Goal: Task Accomplishment & Management: Manage account settings

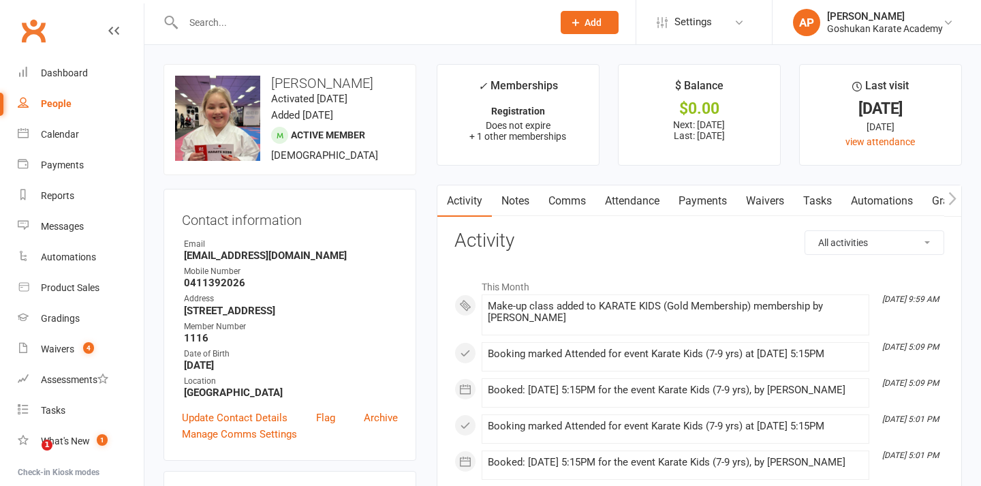
click at [486, 23] on input "text" at bounding box center [361, 22] width 364 height 19
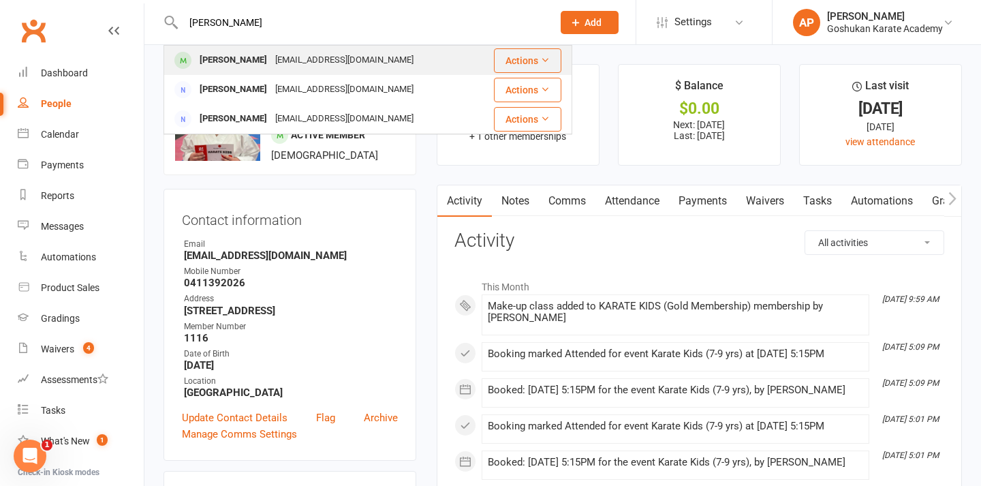
type input "[PERSON_NAME]"
click at [382, 52] on div "[EMAIL_ADDRESS][DOMAIN_NAME]" at bounding box center [344, 60] width 147 height 20
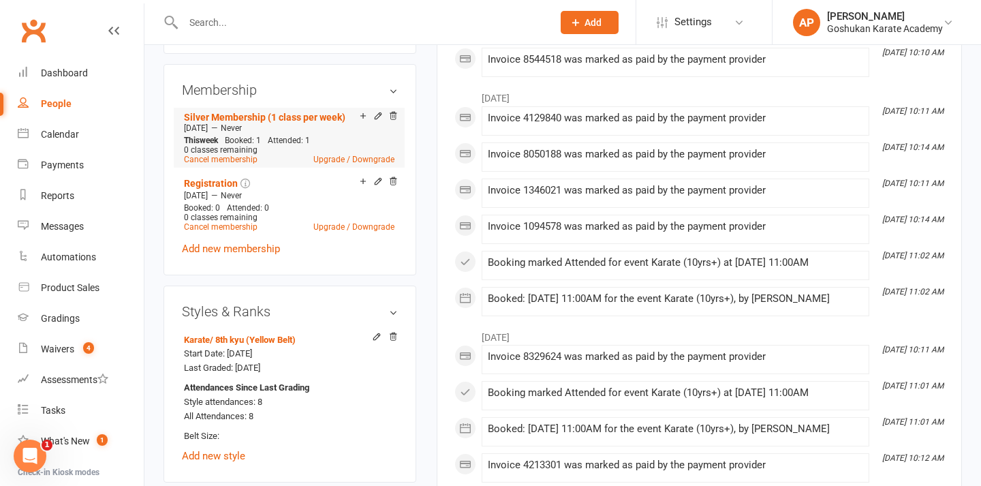
scroll to position [526, 0]
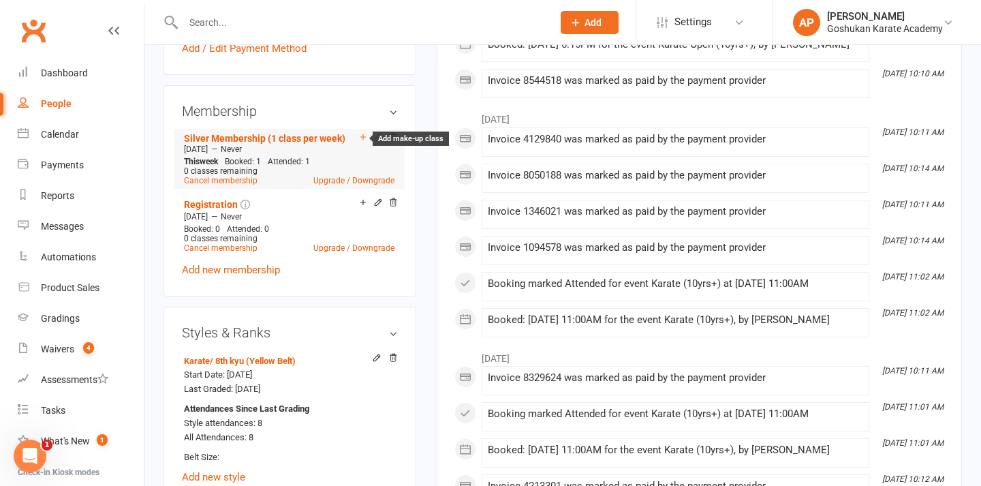
click at [360, 142] on icon at bounding box center [363, 137] width 10 height 10
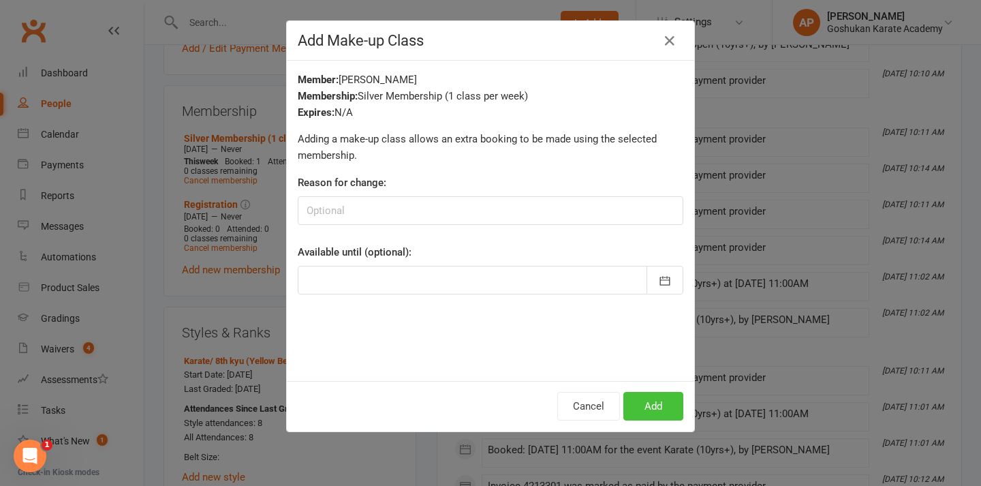
click at [652, 404] on button "Add" at bounding box center [654, 406] width 60 height 29
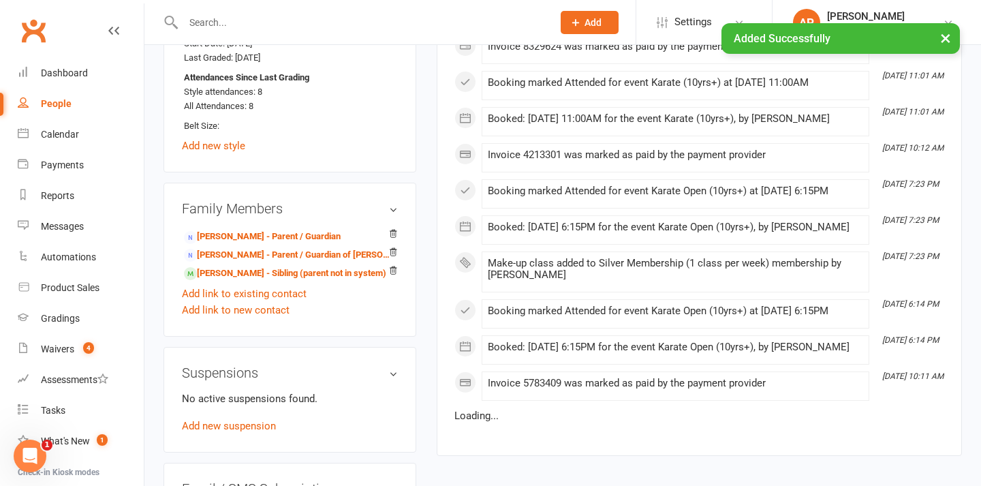
scroll to position [960, 0]
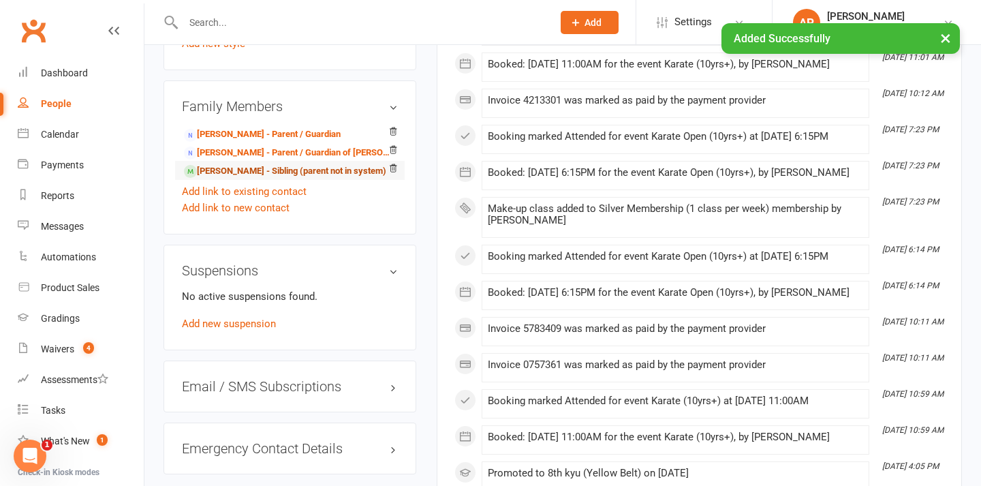
click at [255, 179] on link "[PERSON_NAME] - Sibling (parent not in system)" at bounding box center [285, 171] width 202 height 14
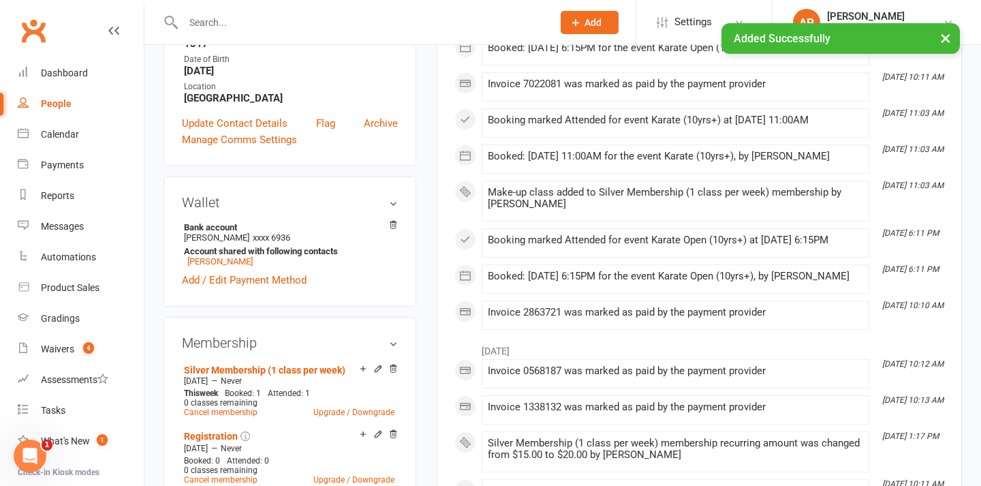
scroll to position [299, 0]
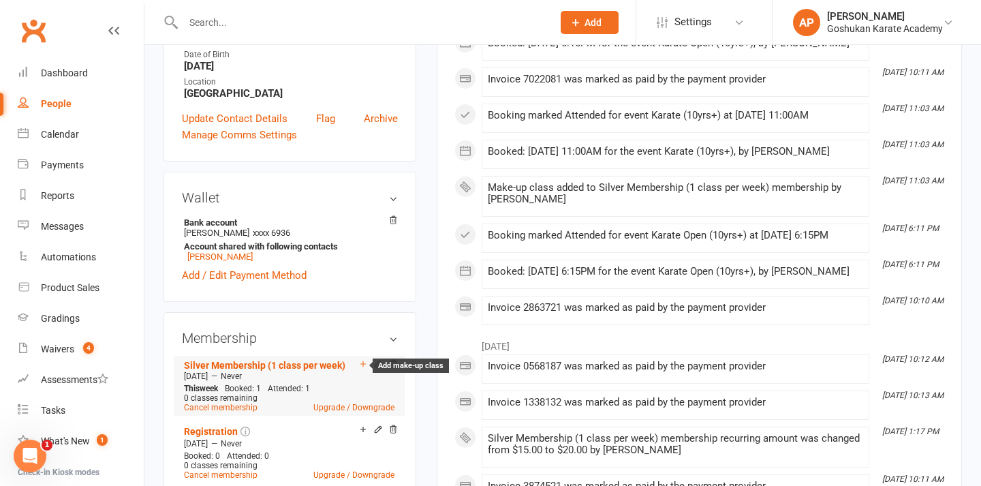
click at [363, 369] on icon at bounding box center [363, 364] width 10 height 10
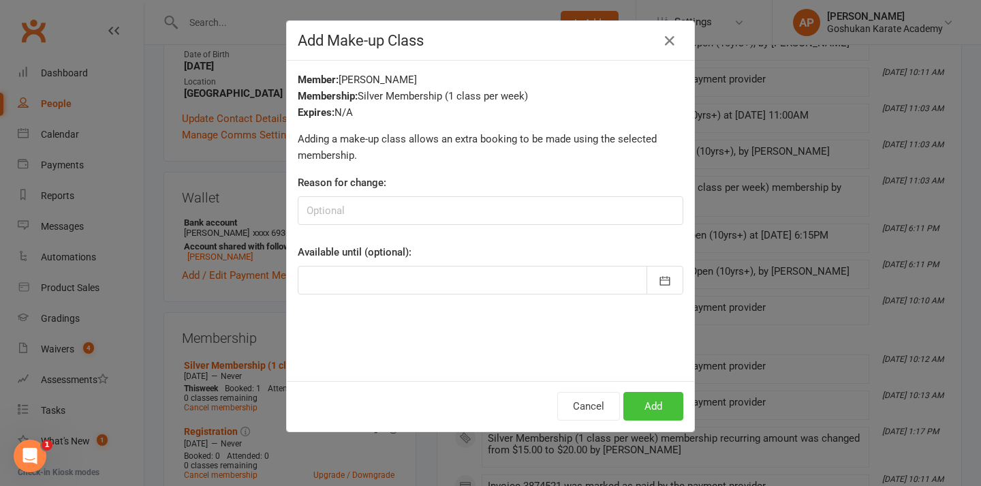
click at [632, 401] on button "Add" at bounding box center [654, 406] width 60 height 29
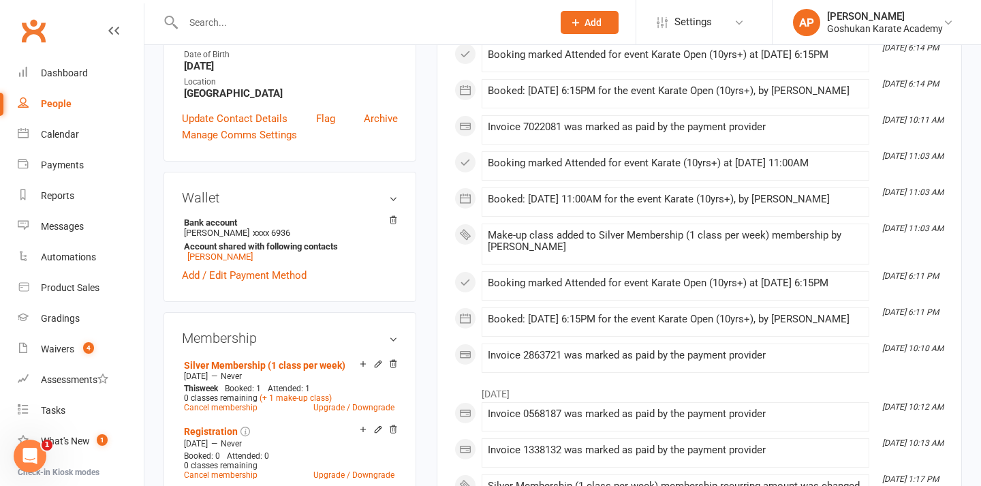
click at [543, 16] on input "text" at bounding box center [361, 22] width 364 height 19
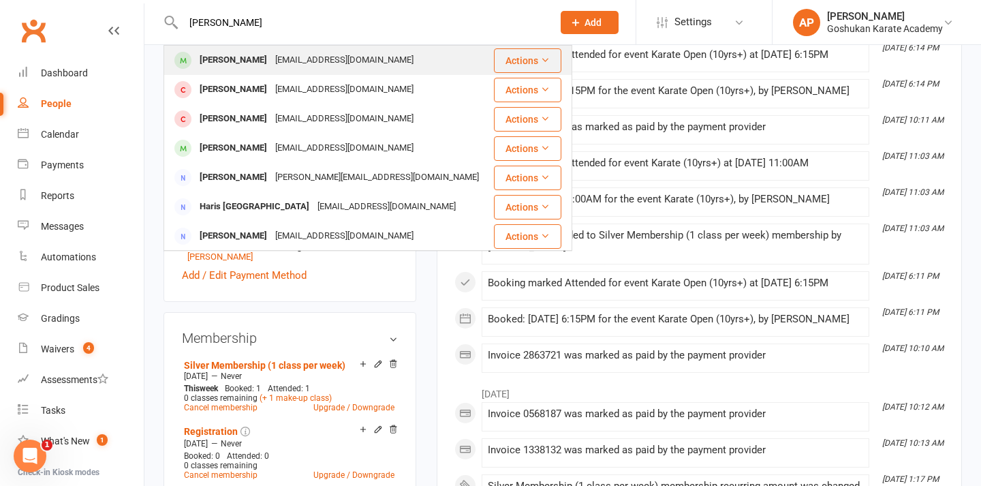
type input "[PERSON_NAME]"
click at [303, 67] on div "[EMAIL_ADDRESS][DOMAIN_NAME]" at bounding box center [344, 60] width 147 height 20
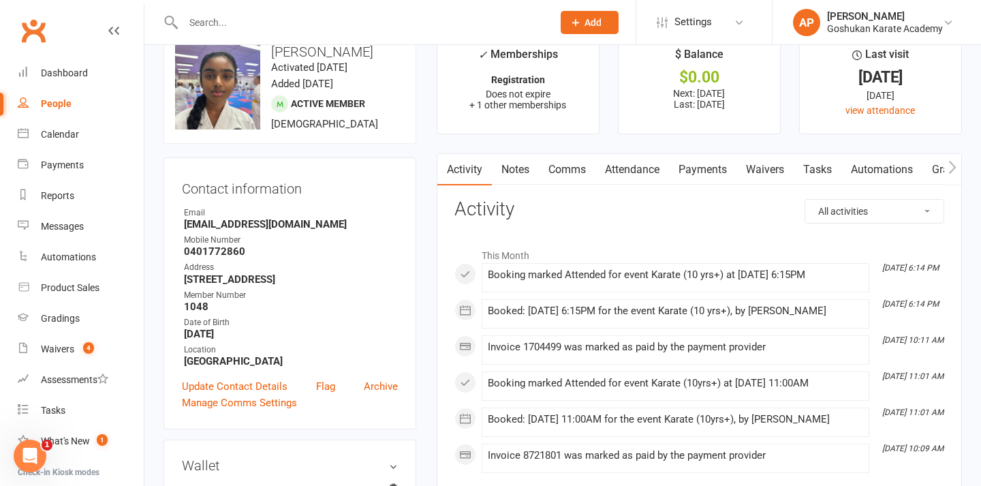
scroll to position [34, 0]
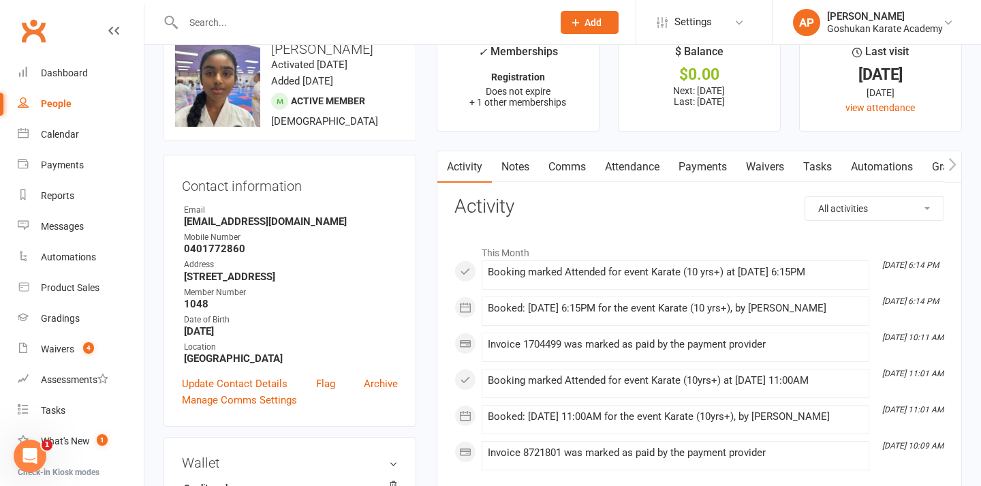
click at [646, 169] on link "Attendance" at bounding box center [633, 166] width 74 height 31
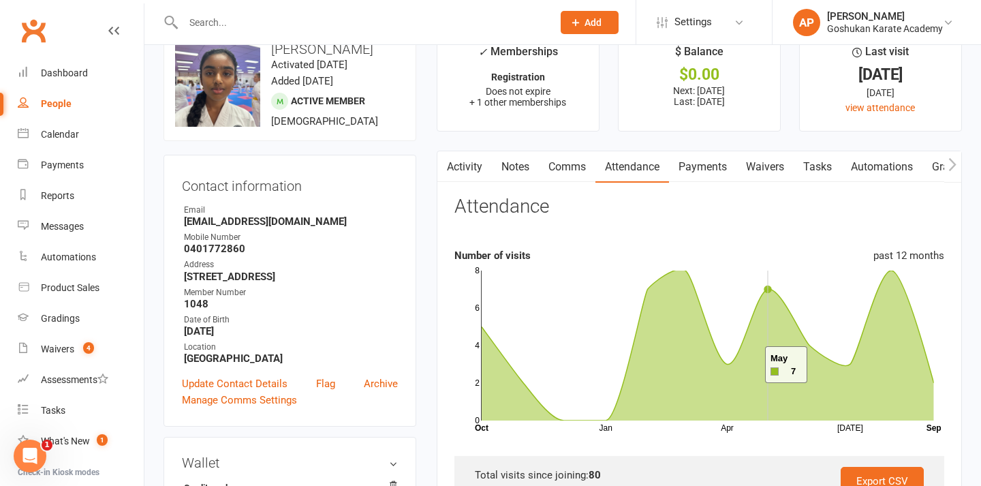
drag, startPoint x: 663, startPoint y: 365, endPoint x: 745, endPoint y: 365, distance: 81.8
click at [745, 365] on icon at bounding box center [708, 344] width 453 height 151
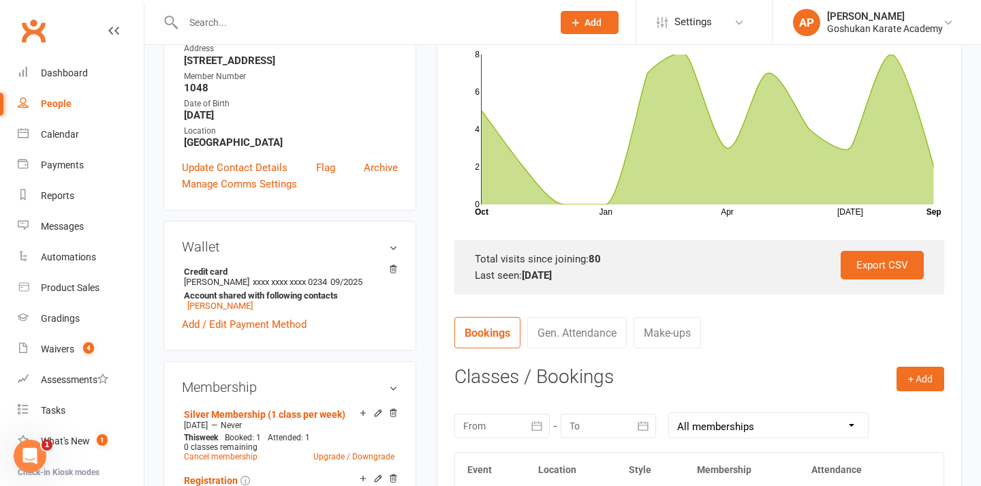
scroll to position [311, 0]
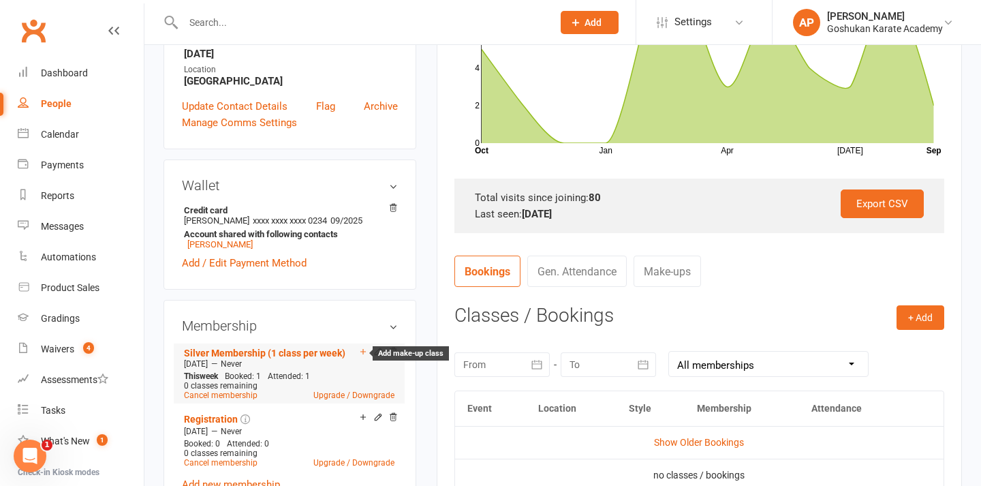
click at [363, 356] on icon at bounding box center [363, 352] width 10 height 10
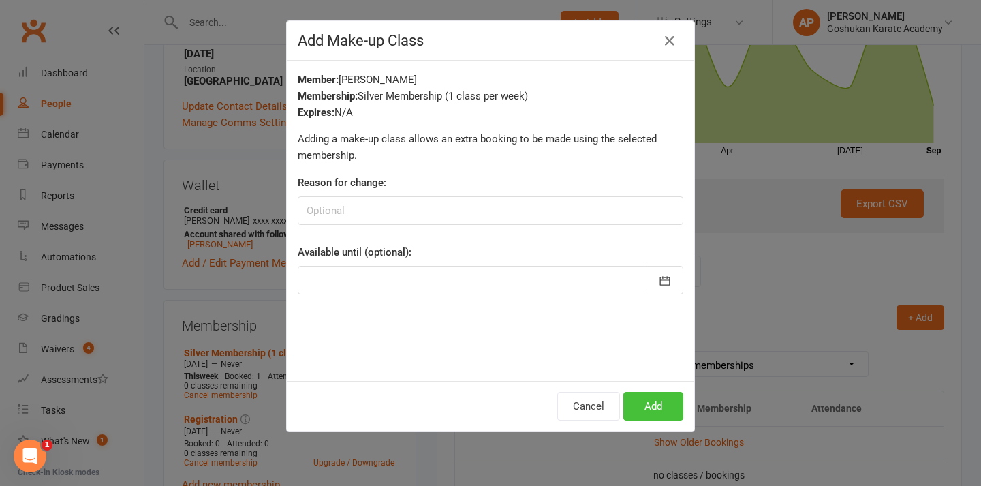
click at [645, 412] on button "Add" at bounding box center [654, 406] width 60 height 29
